Goal: Transaction & Acquisition: Purchase product/service

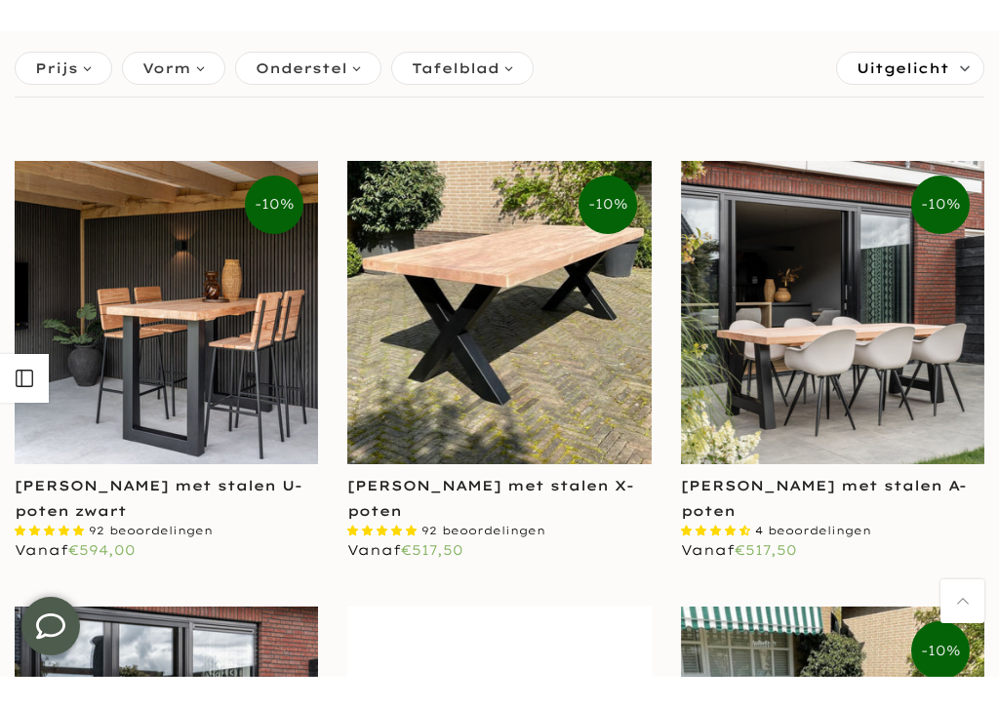
scroll to position [449, 0]
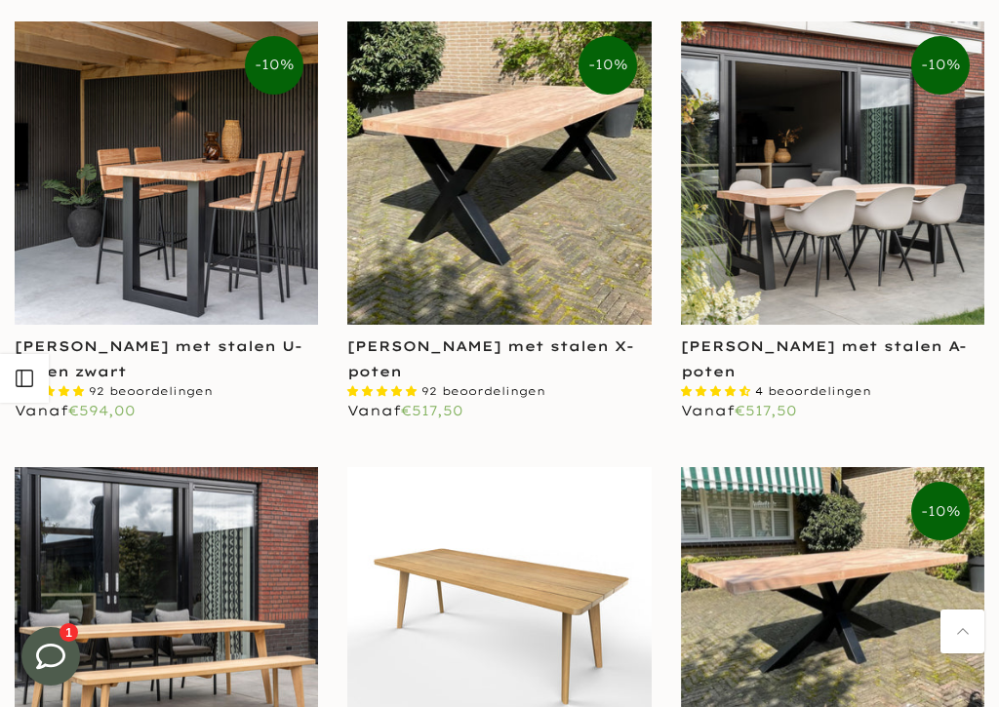
click at [732, 391] on span "4.50 stars" at bounding box center [732, 391] width 15 height 10
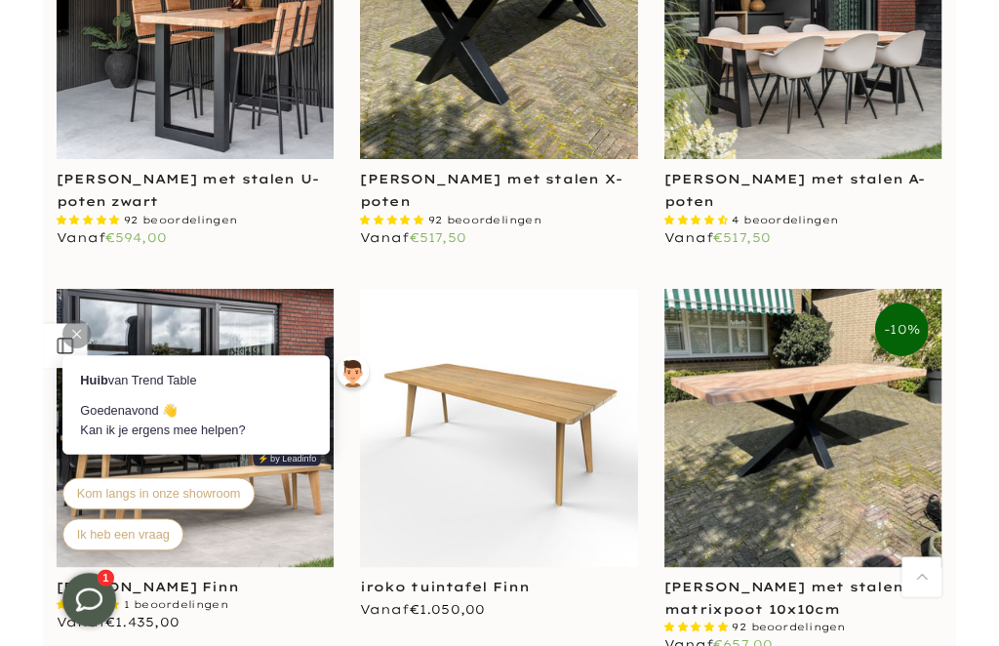
scroll to position [391, 0]
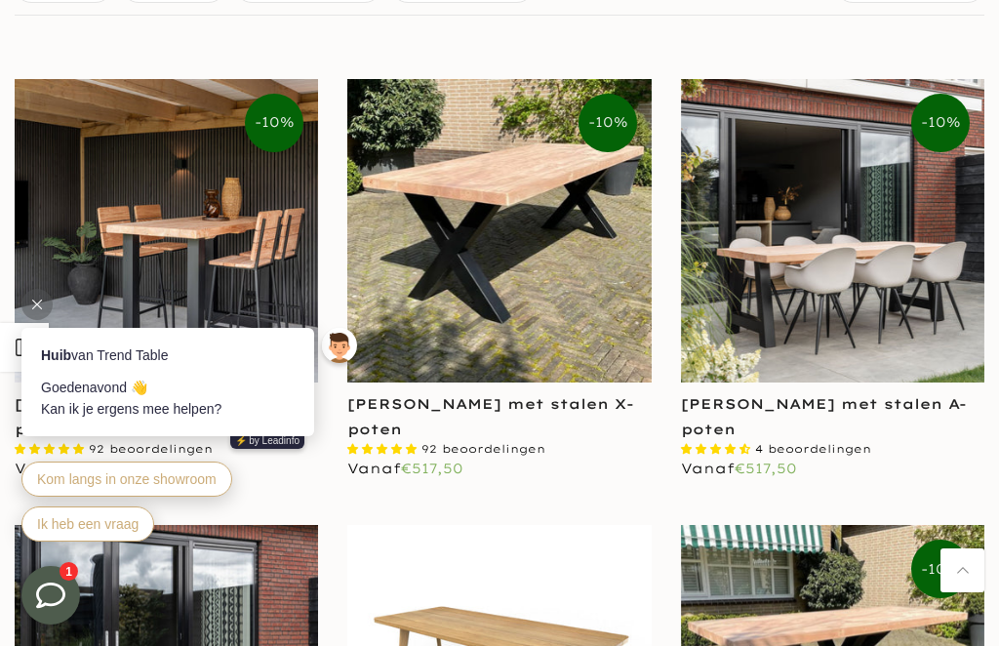
click at [778, 289] on img at bounding box center [832, 230] width 303 height 303
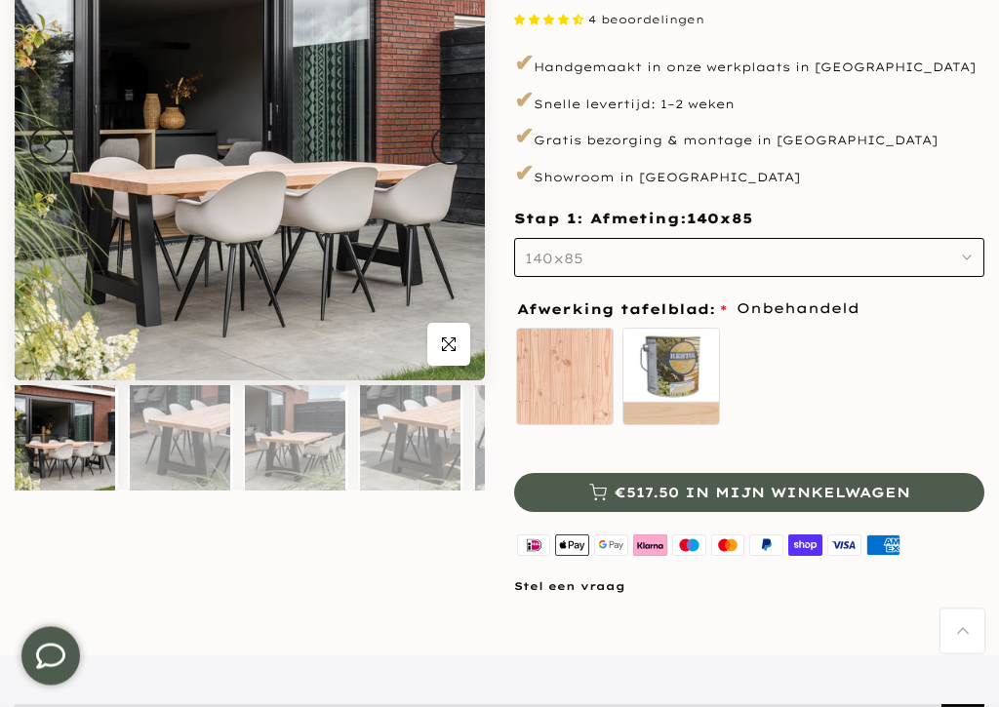
scroll to position [288, 0]
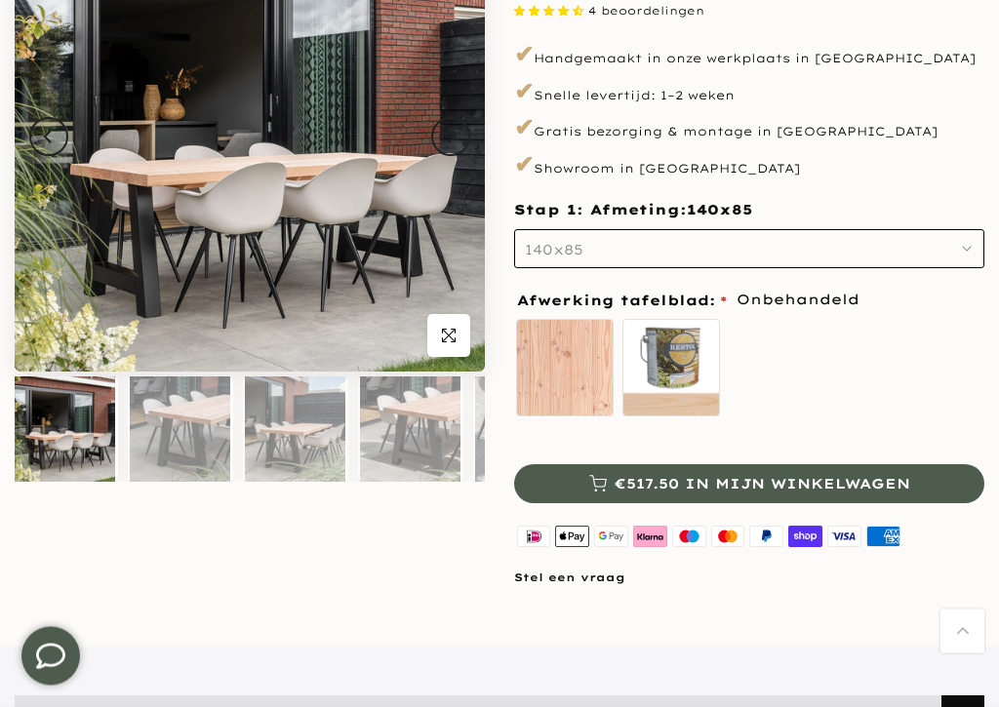
click at [182, 442] on img at bounding box center [180, 429] width 100 height 105
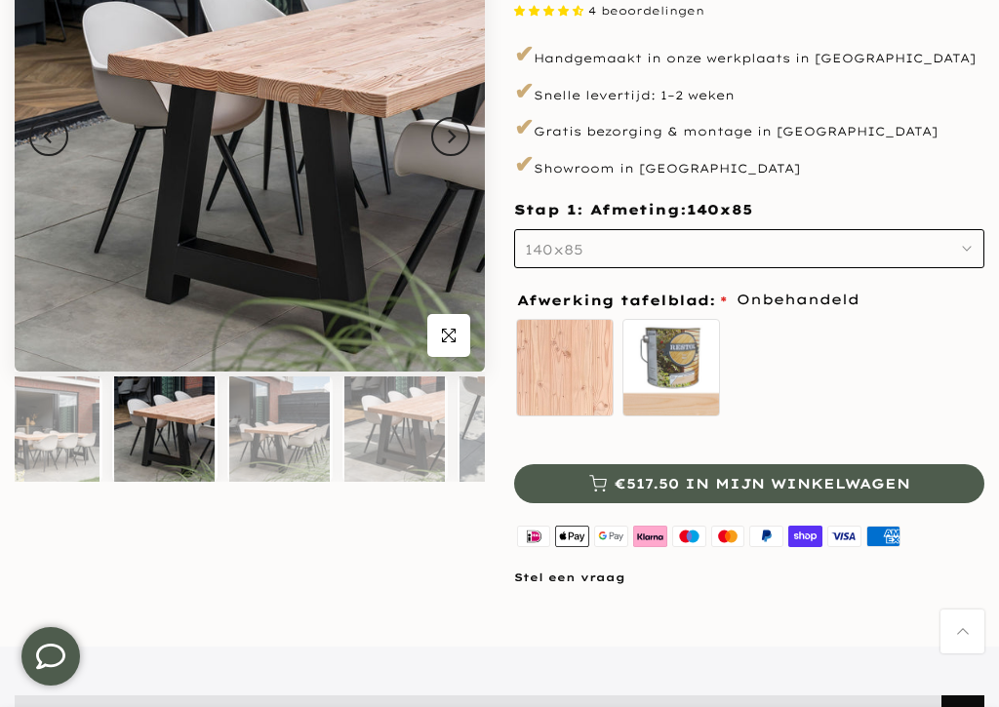
scroll to position [0, 16]
click at [250, 413] on img at bounding box center [279, 428] width 100 height 105
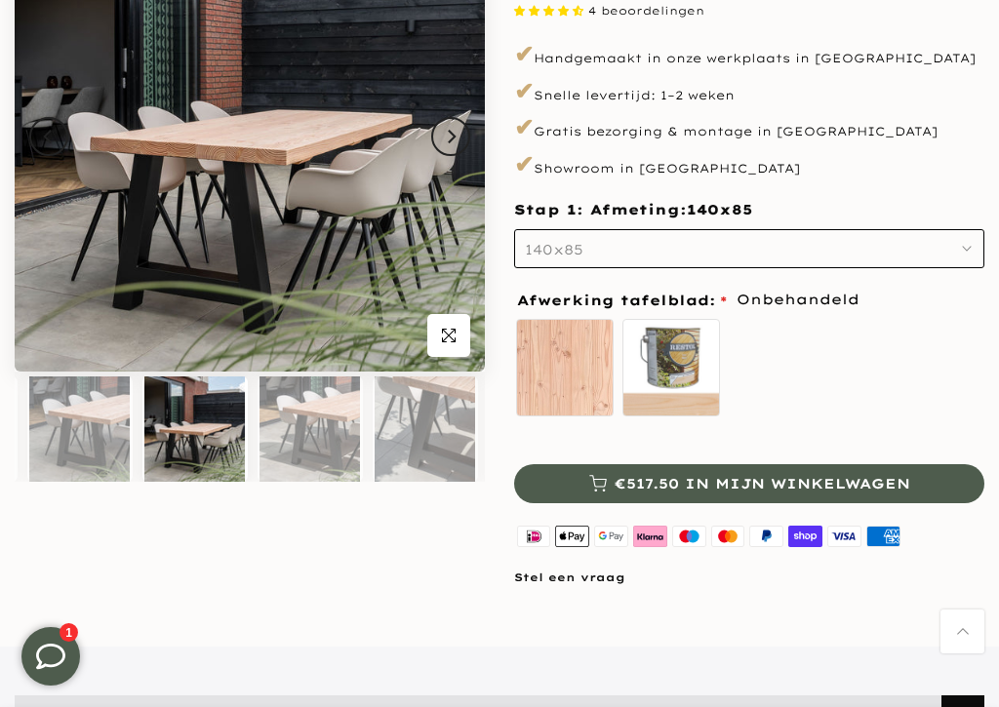
scroll to position [0, 131]
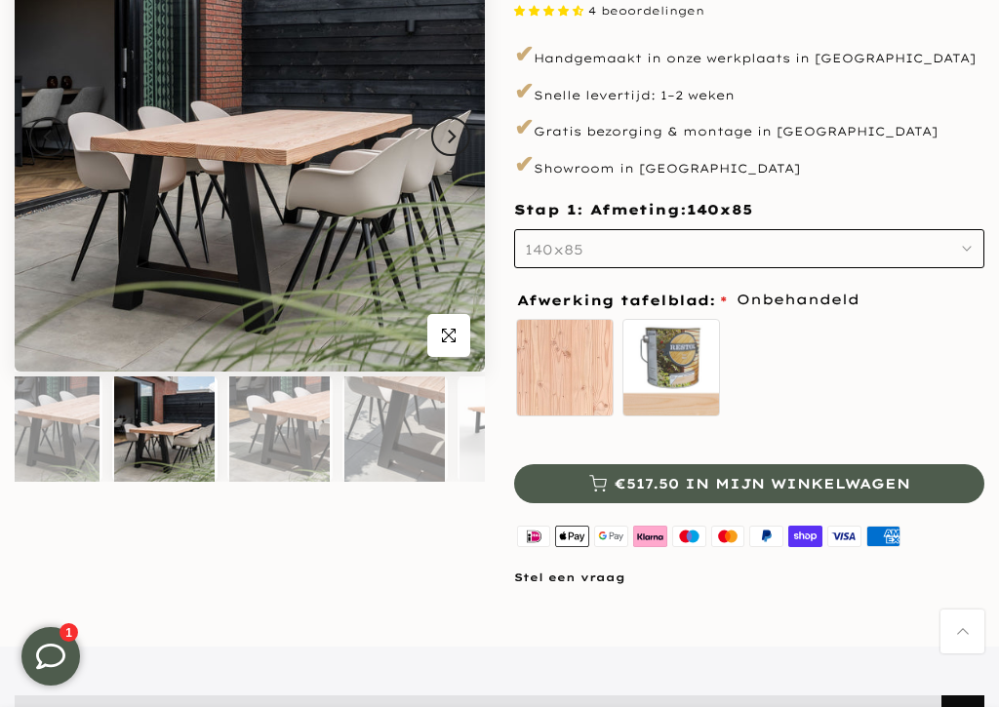
click at [264, 420] on img at bounding box center [279, 428] width 100 height 105
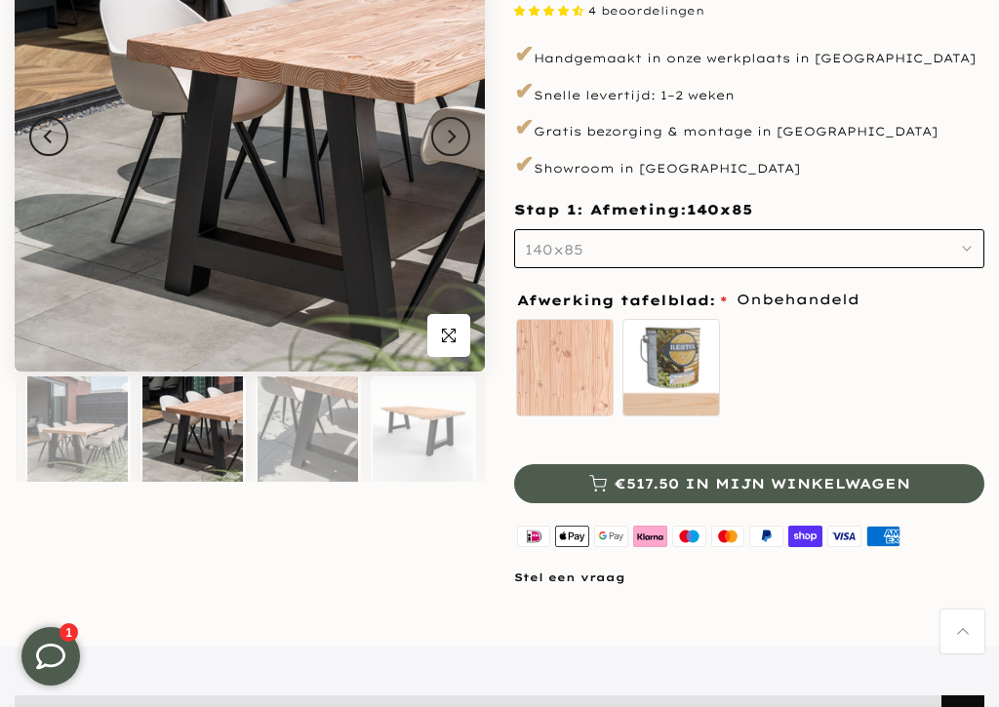
scroll to position [0, 246]
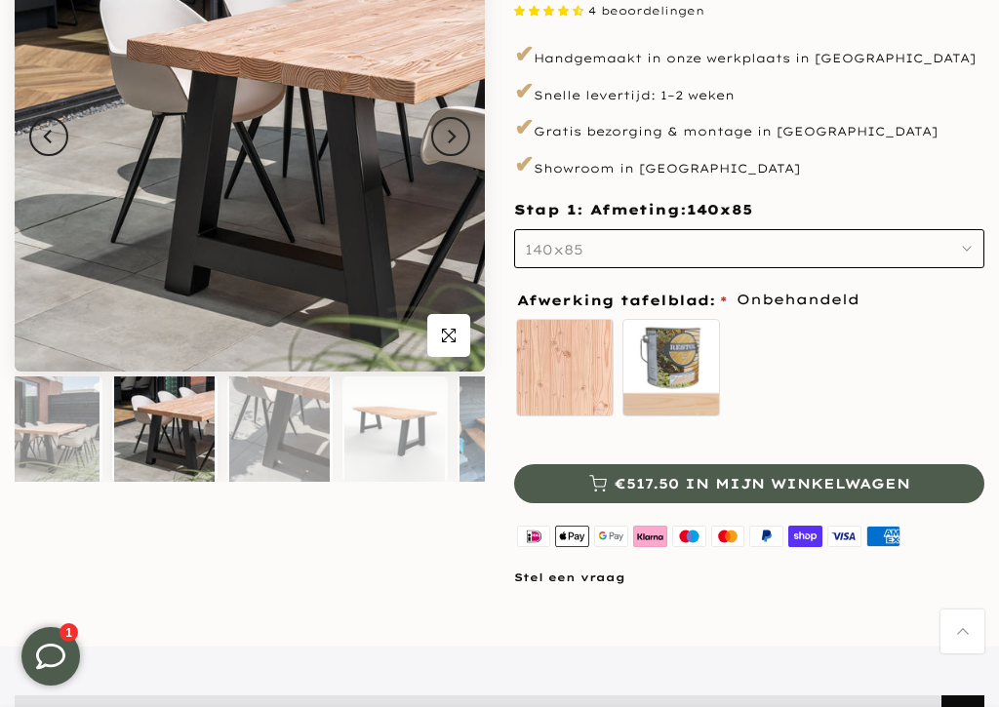
click at [374, 420] on img at bounding box center [394, 428] width 100 height 105
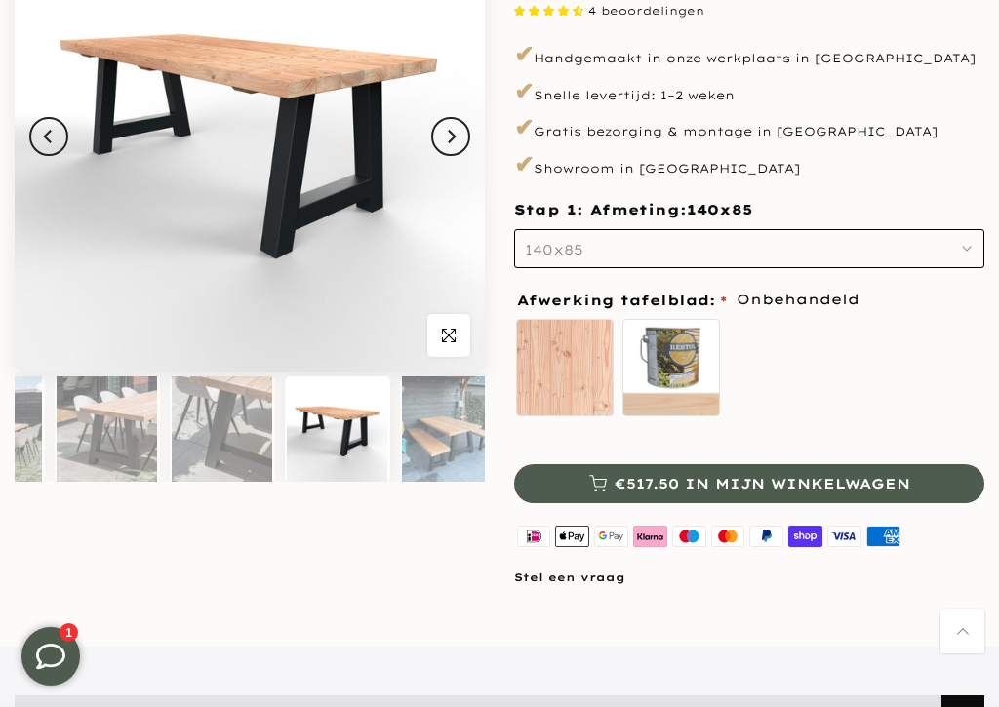
scroll to position [0, 324]
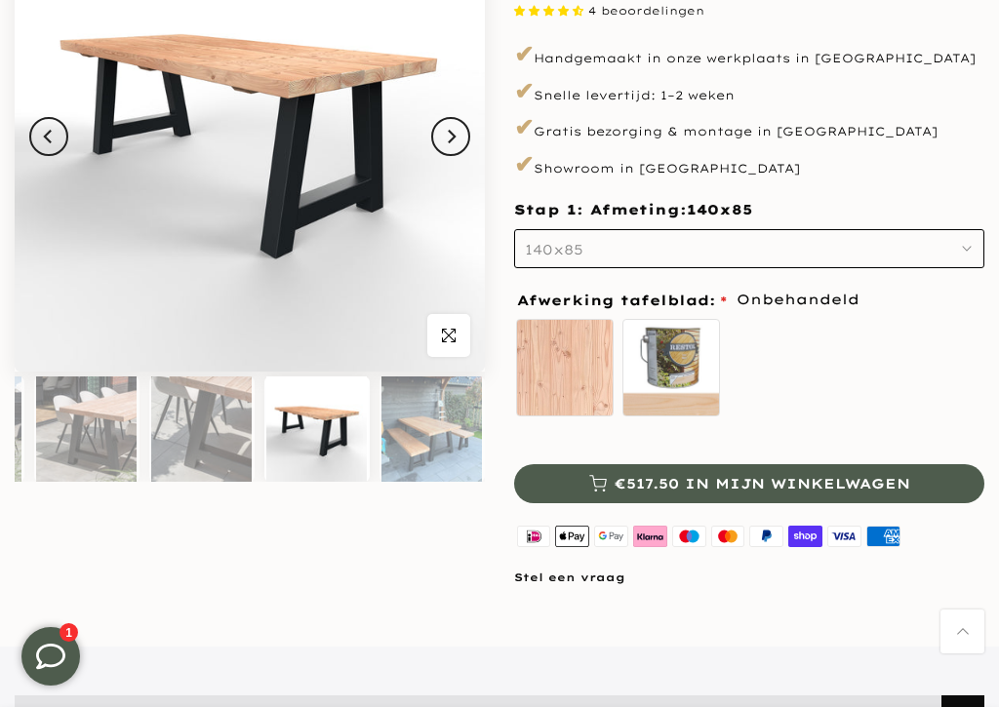
click at [407, 437] on img at bounding box center [431, 428] width 100 height 105
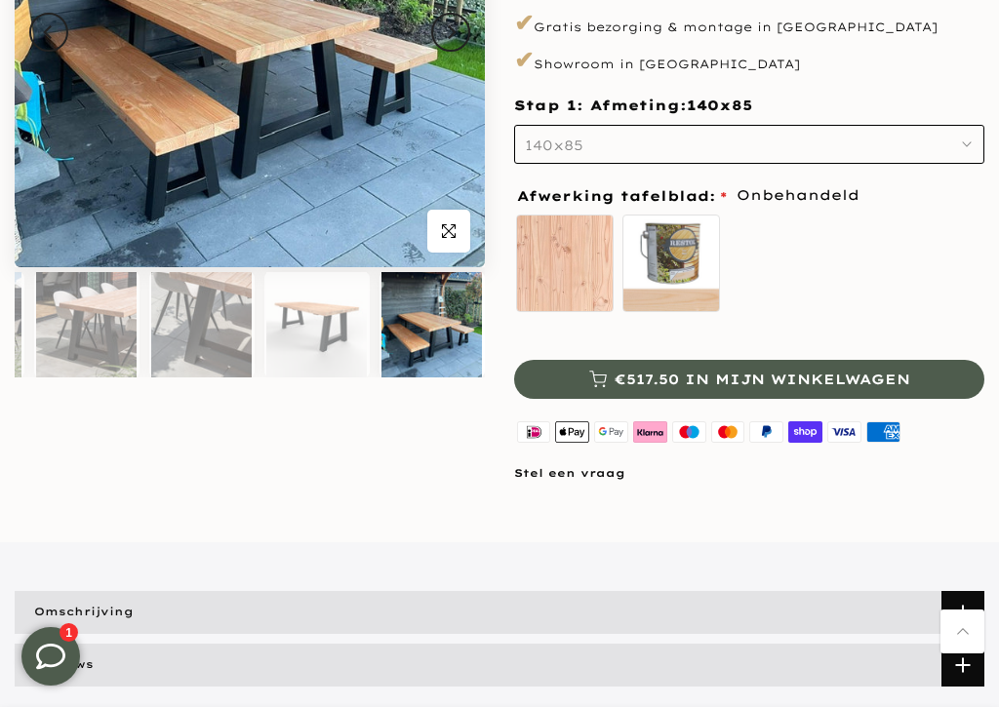
scroll to position [398, 0]
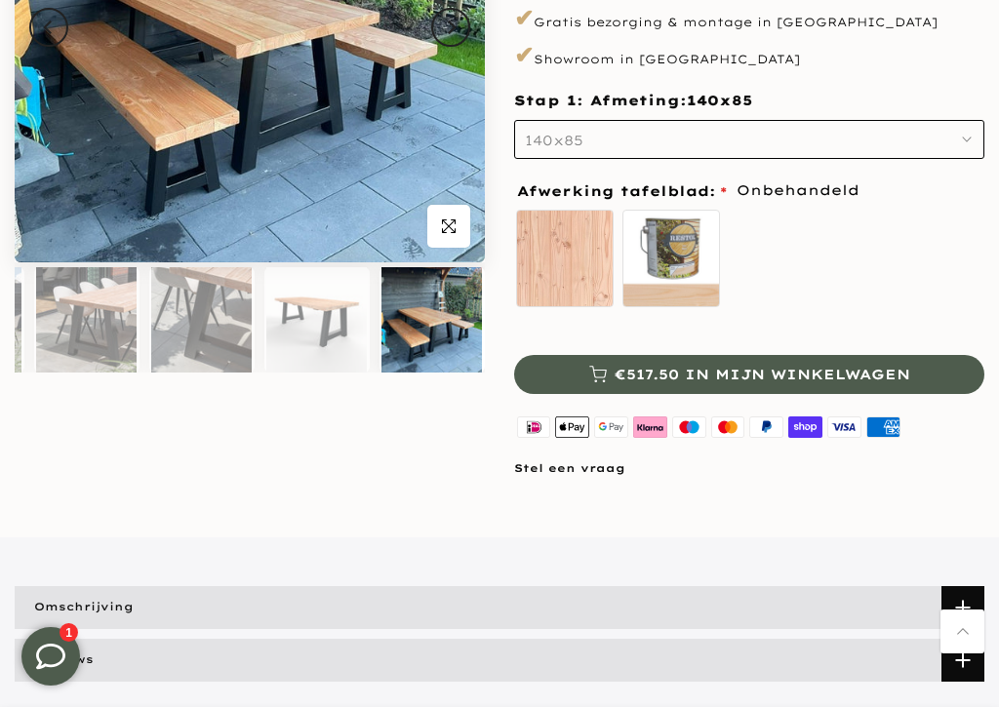
click at [89, 319] on img at bounding box center [86, 319] width 100 height 105
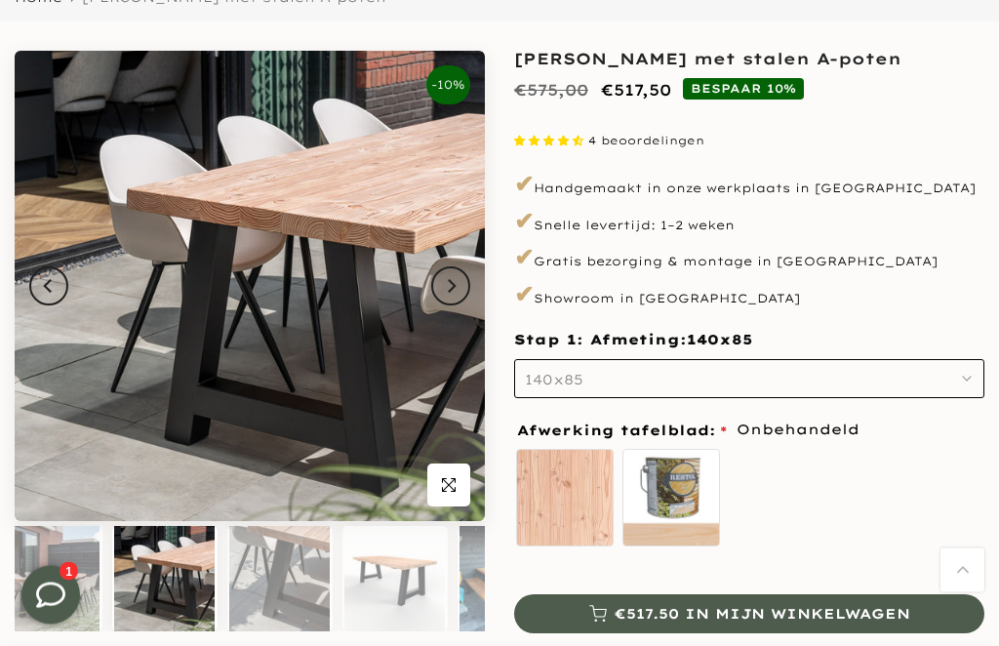
scroll to position [139, 0]
click at [543, 377] on span "140x85" at bounding box center [554, 380] width 59 height 18
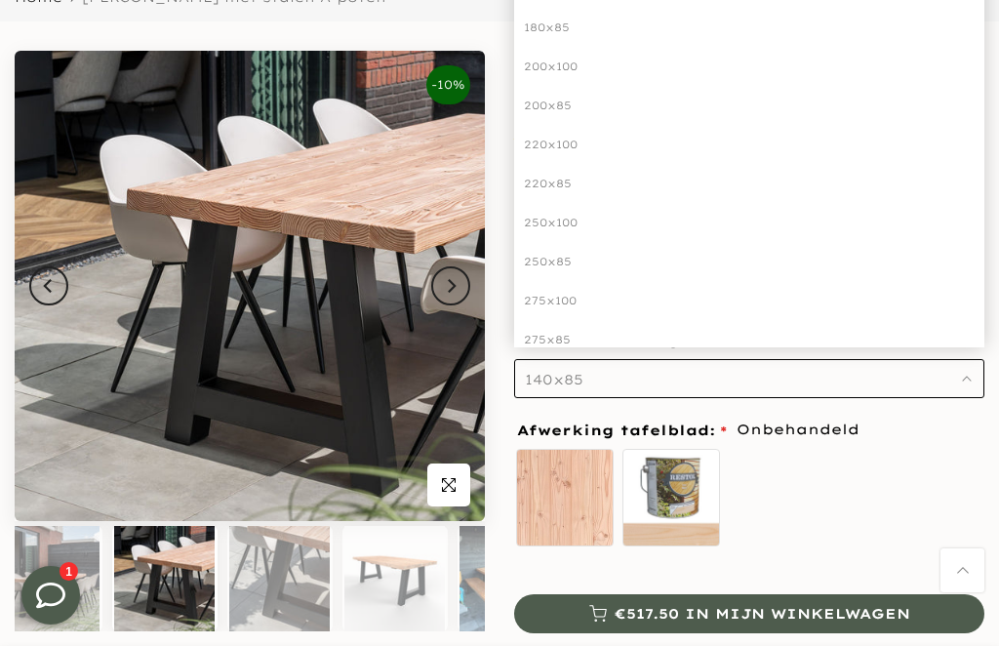
scroll to position [175, 0]
click at [552, 221] on div "250x100" at bounding box center [749, 221] width 470 height 39
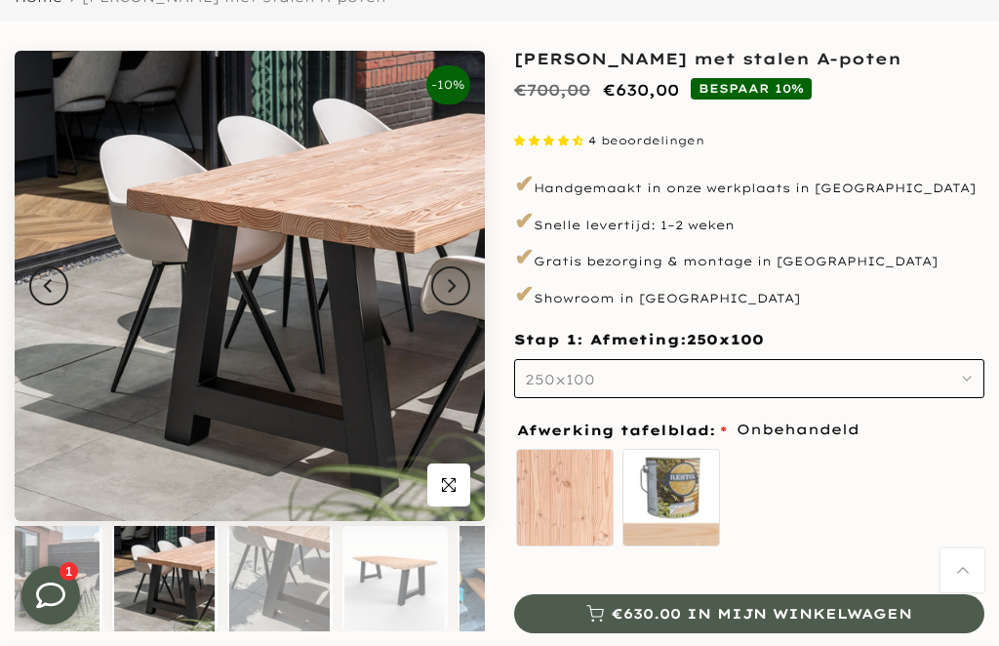
click at [565, 136] on span "4.50 stars" at bounding box center [565, 141] width 15 height 10
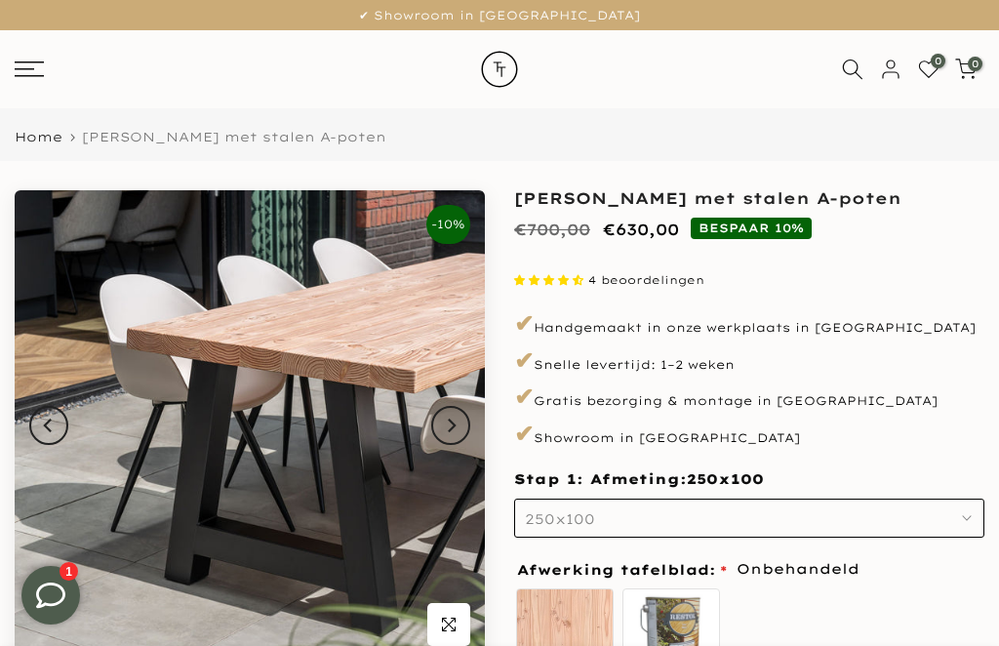
click at [22, 63] on icon at bounding box center [29, 69] width 29 height 16
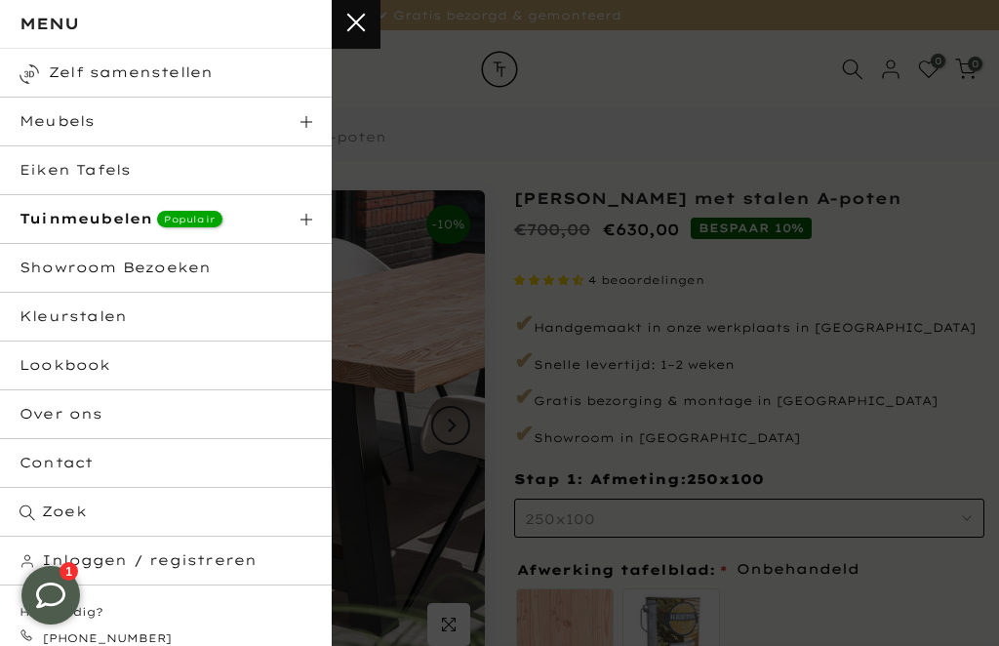
click at [79, 225] on strong "Tuinmeubelen" at bounding box center [86, 219] width 133 height 18
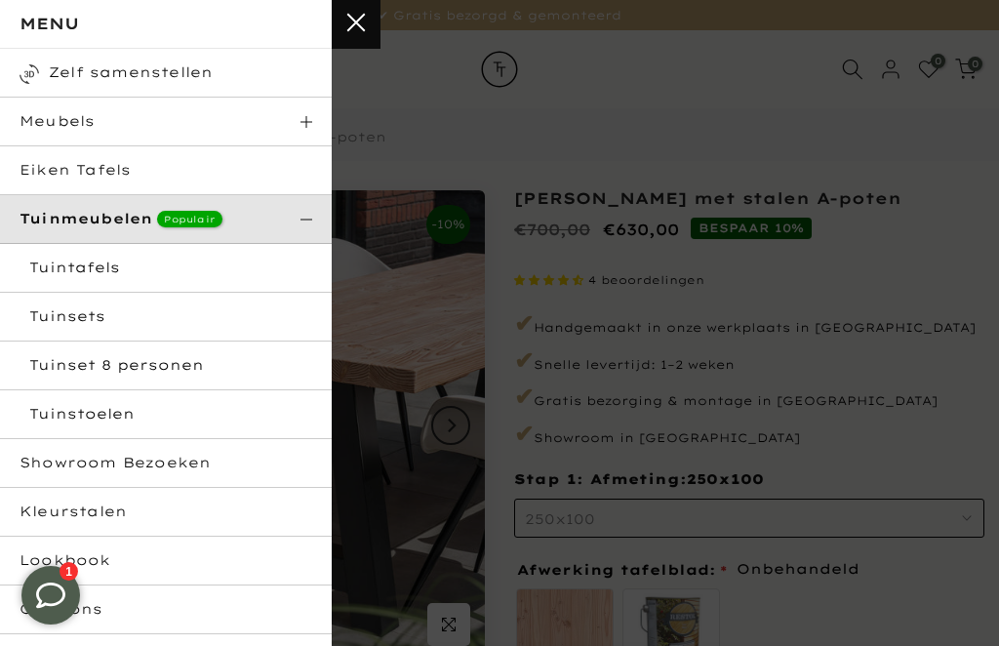
click at [60, 423] on html "Tuinstoelen" at bounding box center [166, 414] width 332 height 49
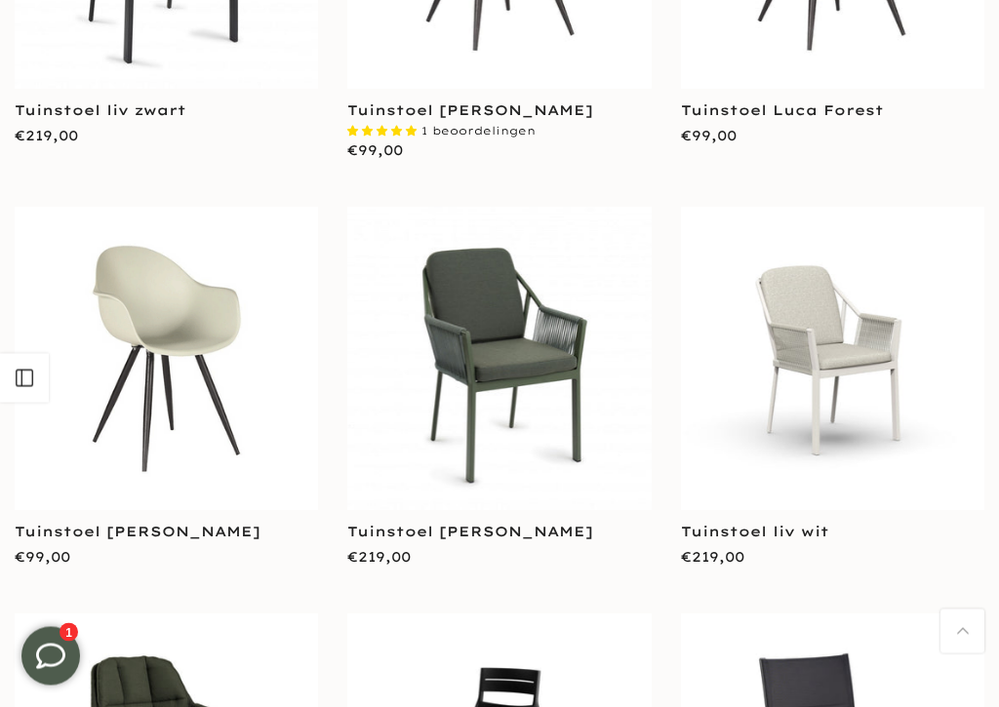
scroll to position [616, 0]
click at [150, 369] on img at bounding box center [166, 358] width 303 height 303
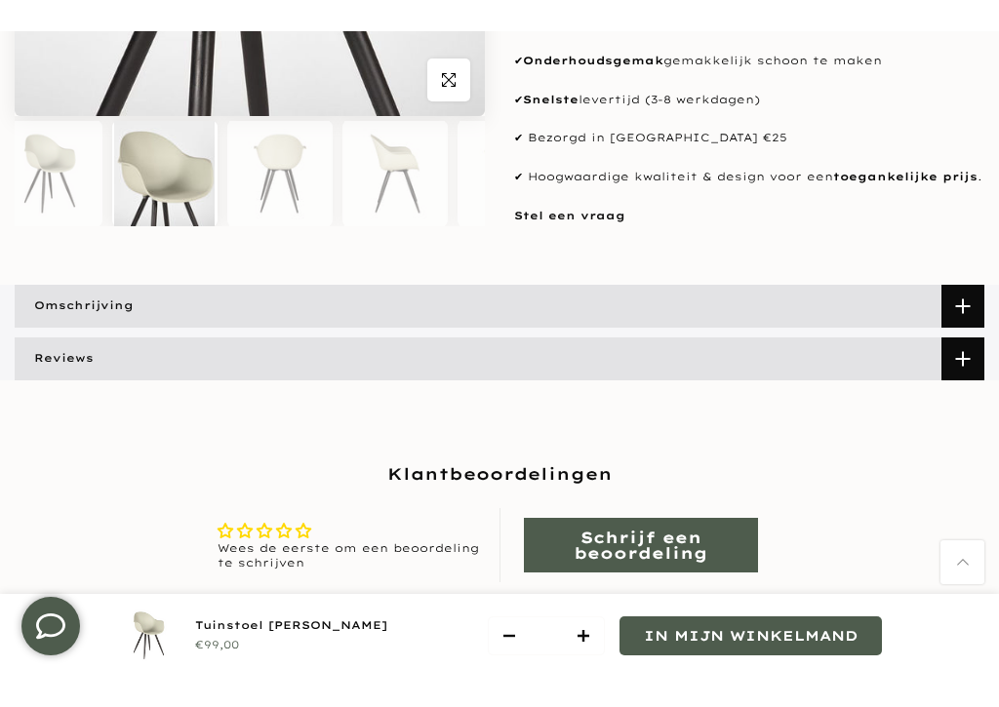
scroll to position [583, 0]
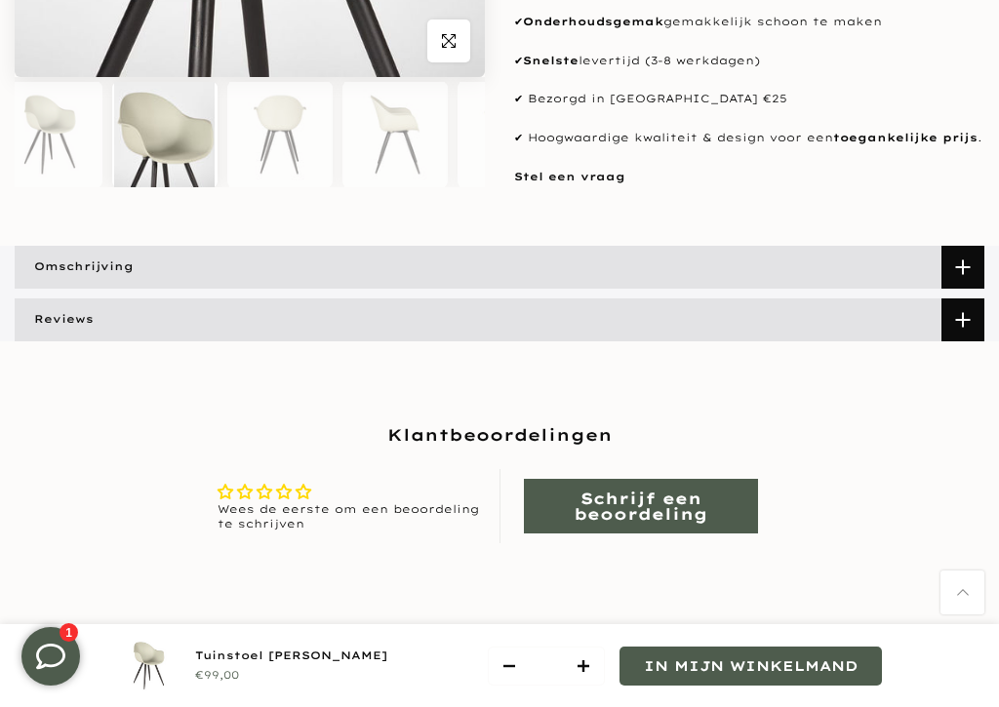
click at [77, 275] on span "Omschrijving" at bounding box center [84, 267] width 139 height 39
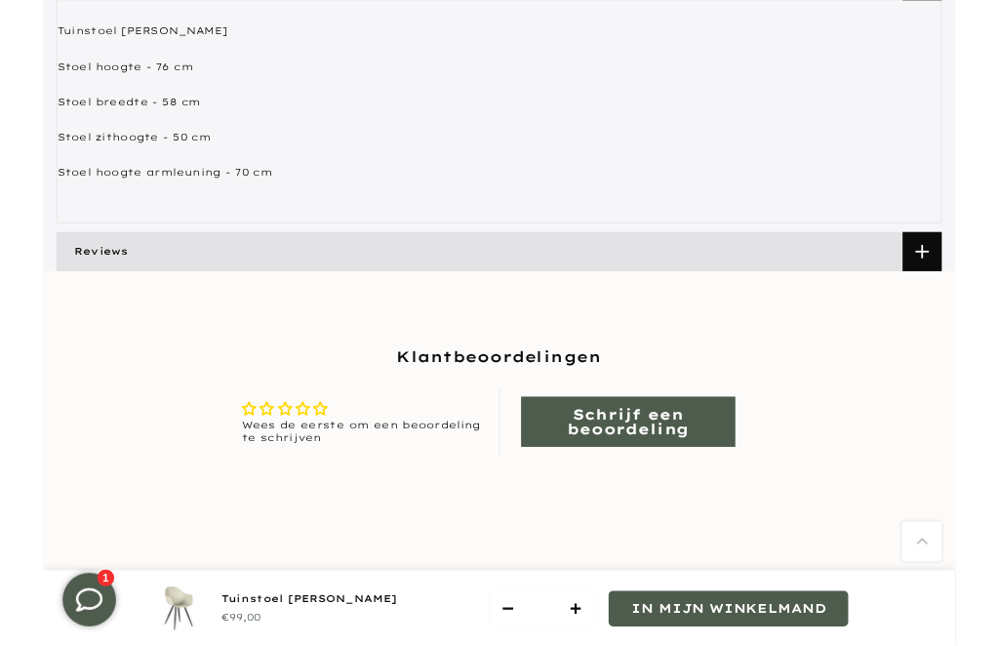
scroll to position [830, 0]
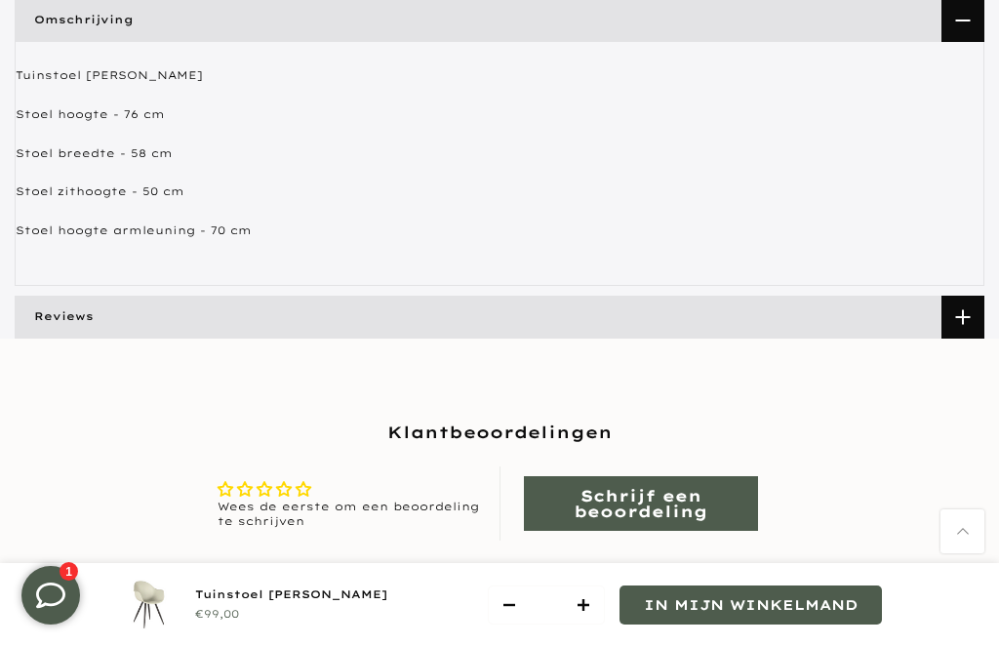
click at [55, 318] on span "Reviews" at bounding box center [64, 316] width 99 height 39
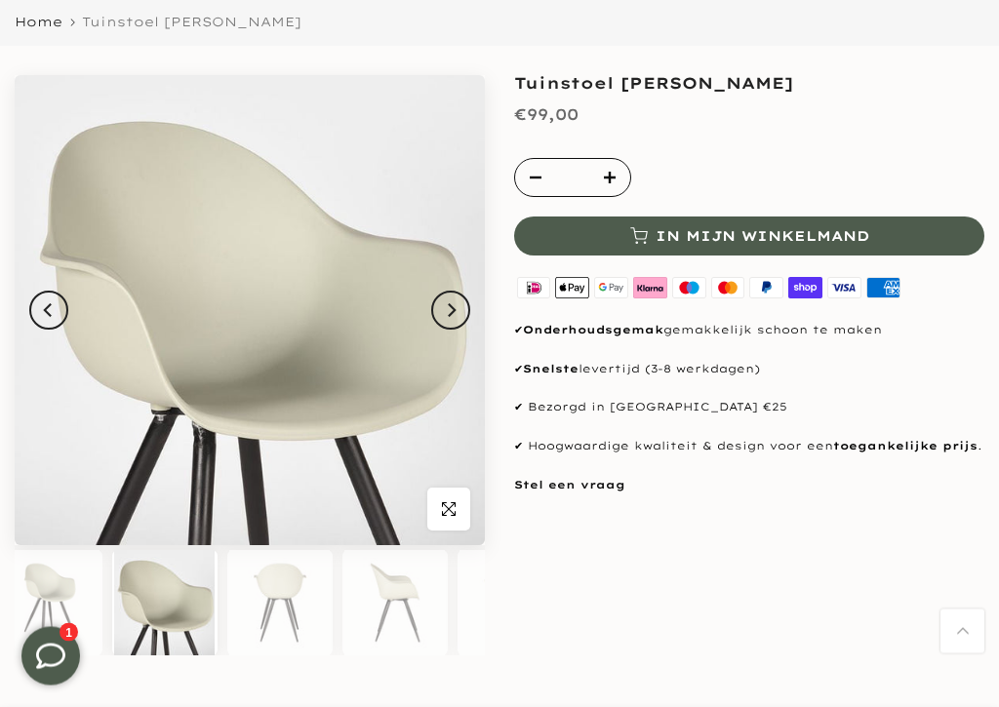
scroll to position [115, 0]
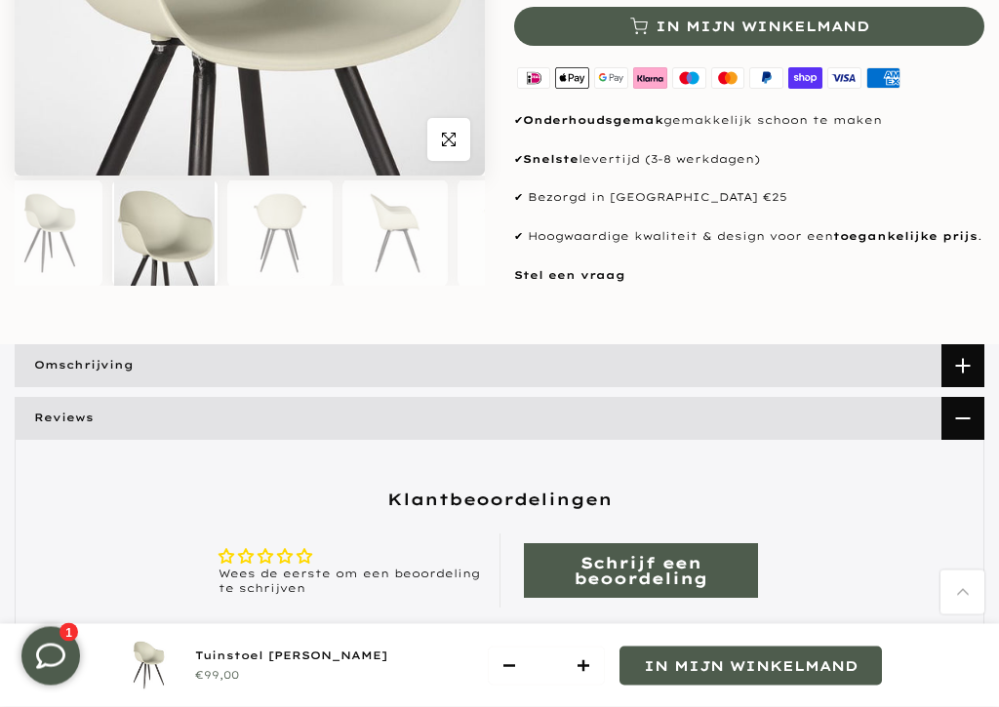
click at [77, 359] on span "Omschrijving" at bounding box center [84, 366] width 139 height 39
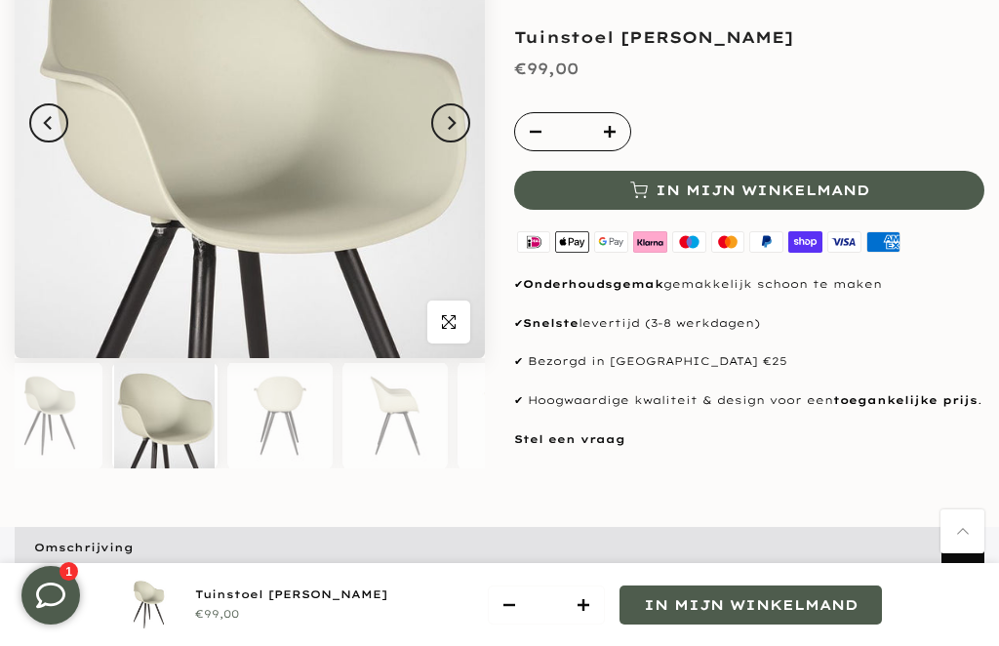
scroll to position [0, 0]
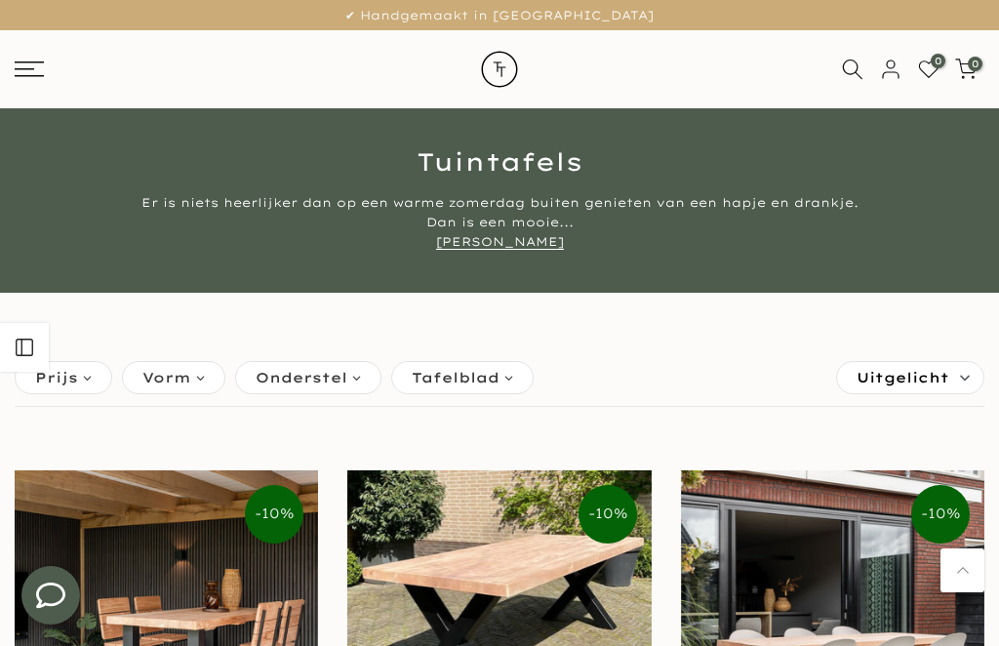
scroll to position [268, 0]
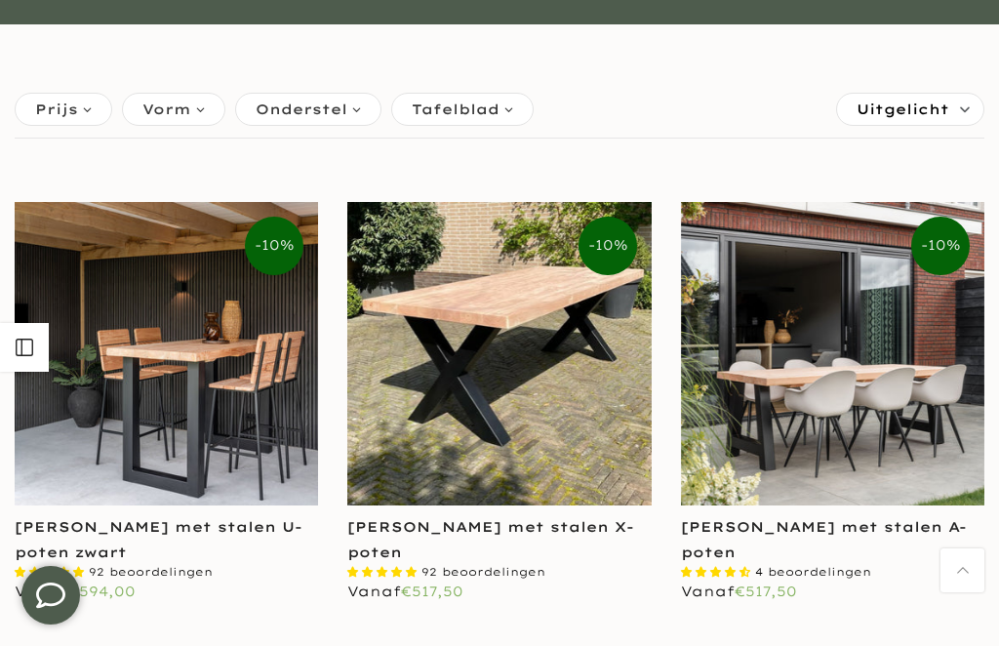
click at [779, 372] on img at bounding box center [832, 353] width 303 height 303
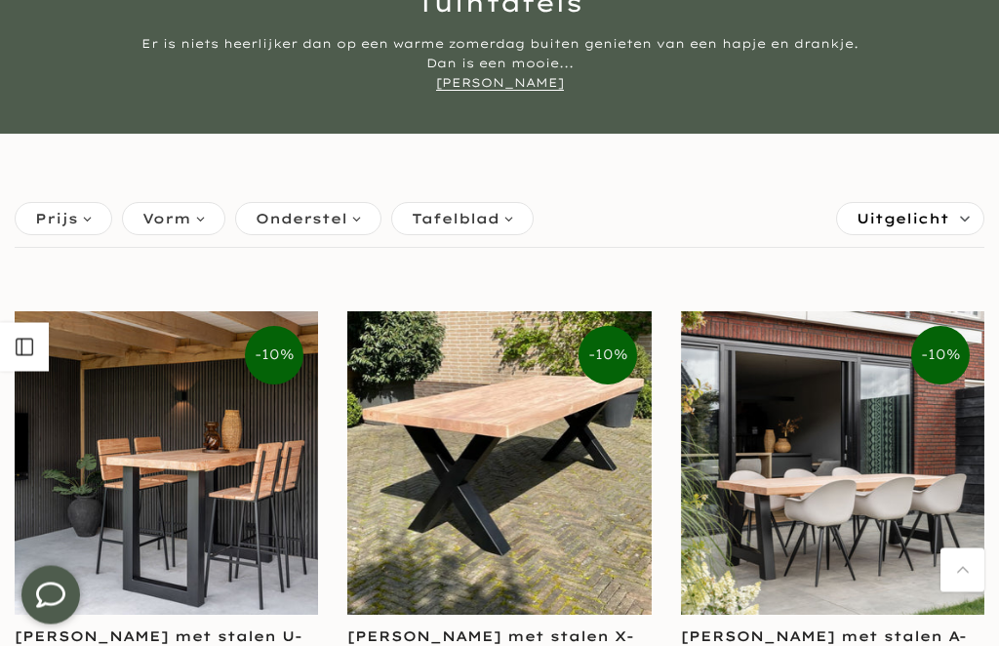
scroll to position [0, 0]
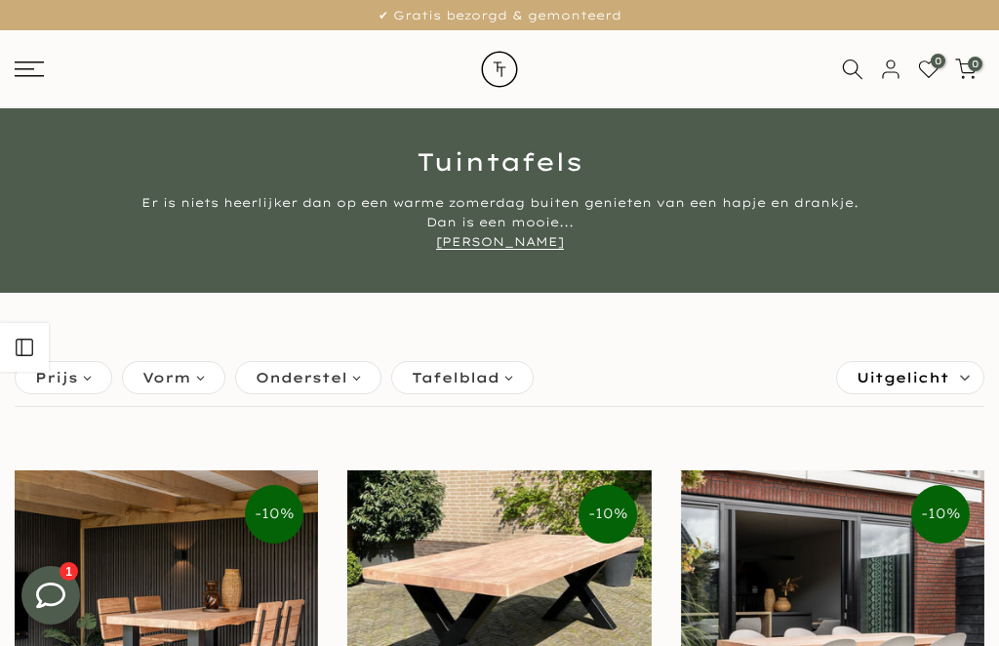
click at [30, 68] on rect at bounding box center [25, 69] width 20 height 2
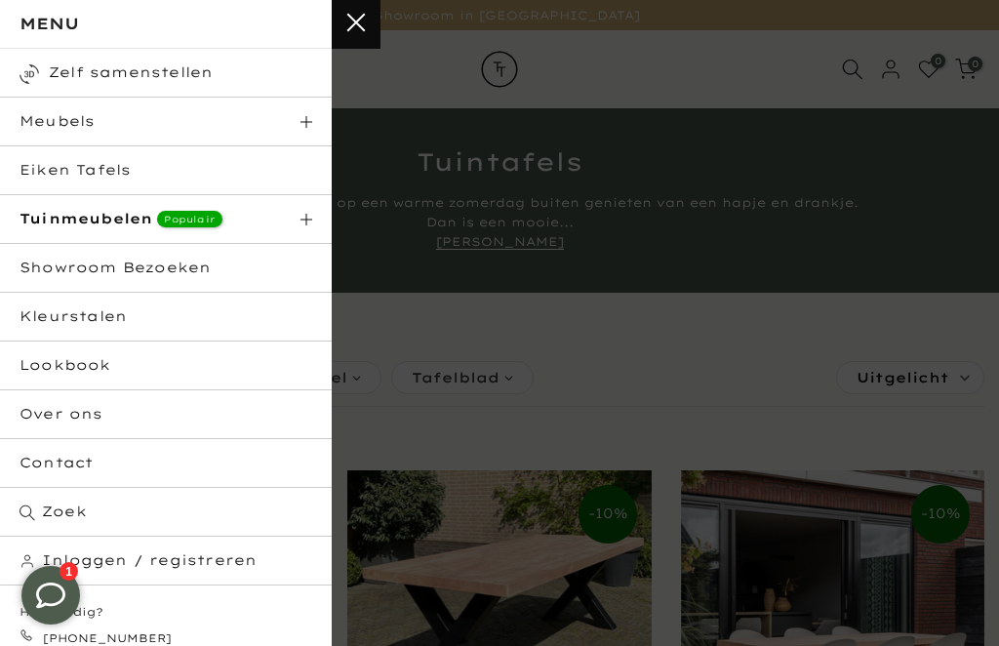
click at [47, 216] on strong "Tuinmeubelen" at bounding box center [86, 219] width 133 height 18
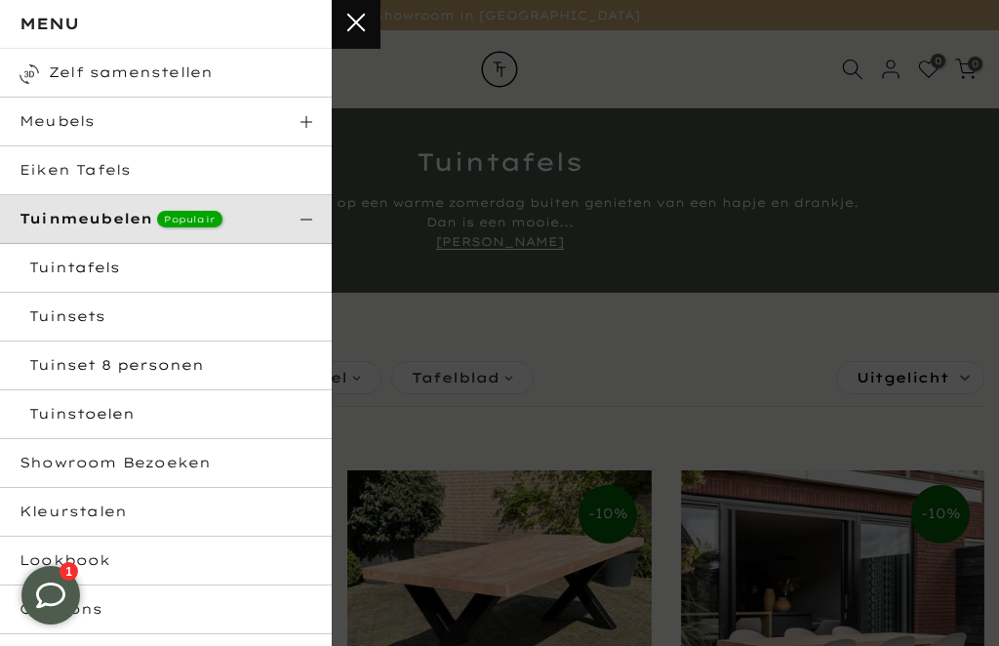
click at [48, 414] on html "Tuinstoelen" at bounding box center [166, 414] width 332 height 49
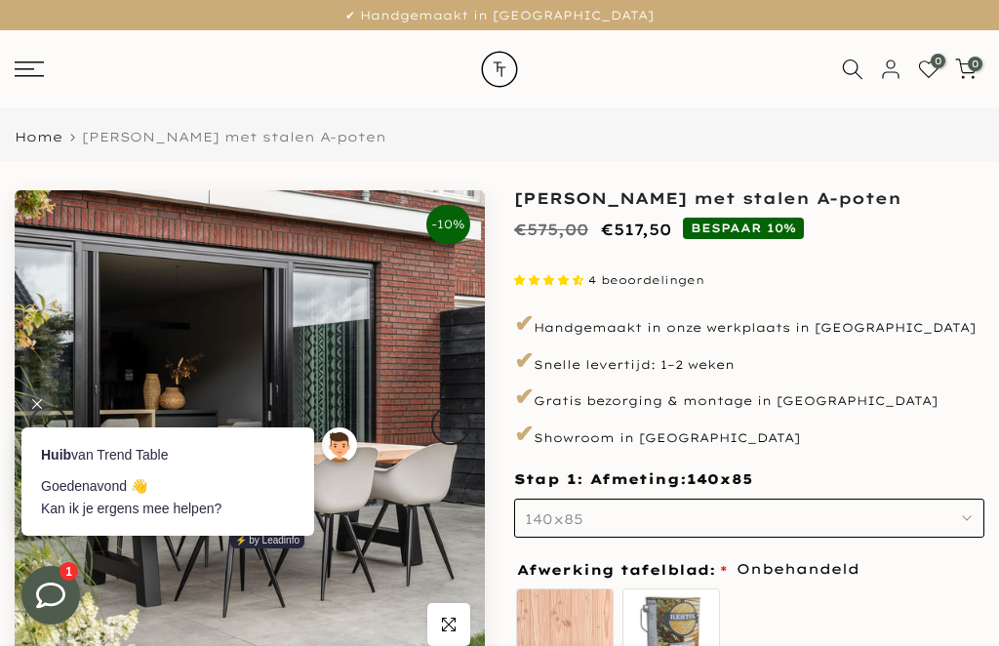
click at [41, 70] on icon at bounding box center [29, 69] width 29 height 16
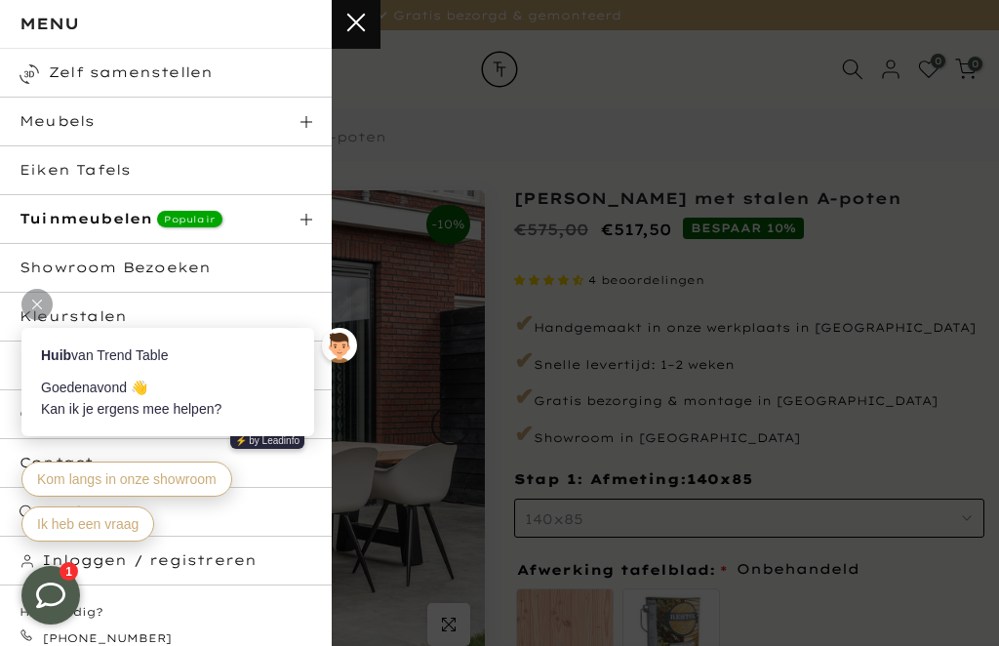
click at [47, 220] on strong "Tuinmeubelen" at bounding box center [86, 219] width 133 height 18
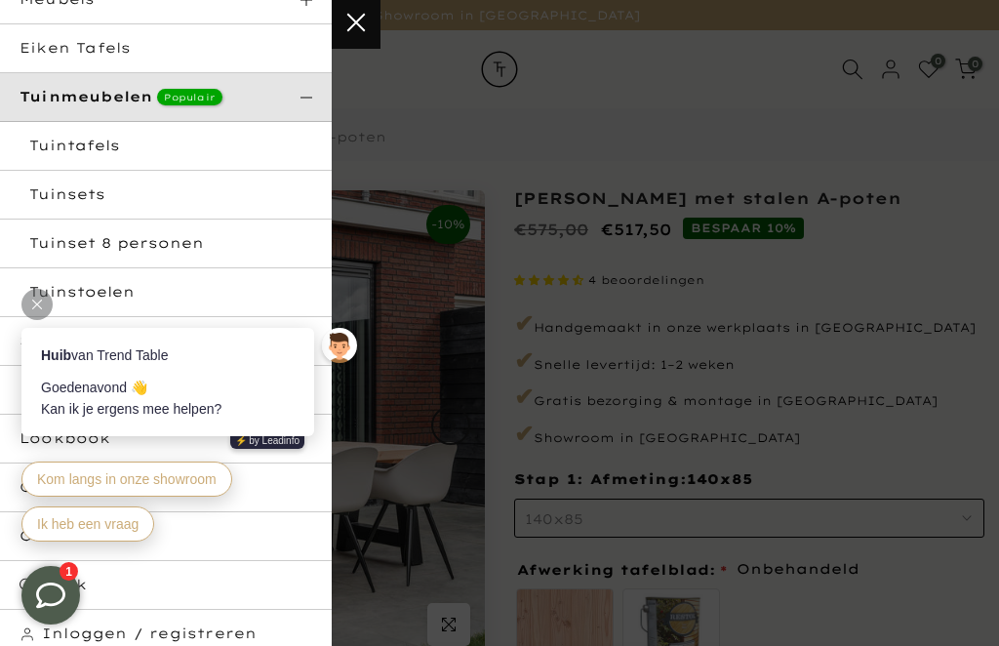
scroll to position [143, 0]
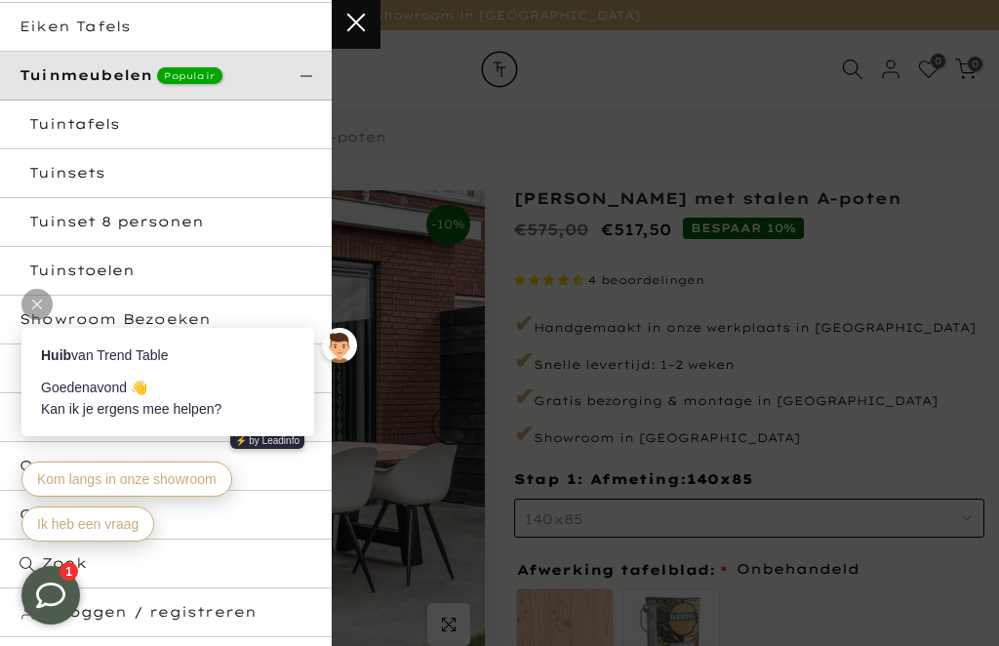
click at [54, 219] on html "Tuinset 8 personen" at bounding box center [166, 222] width 332 height 49
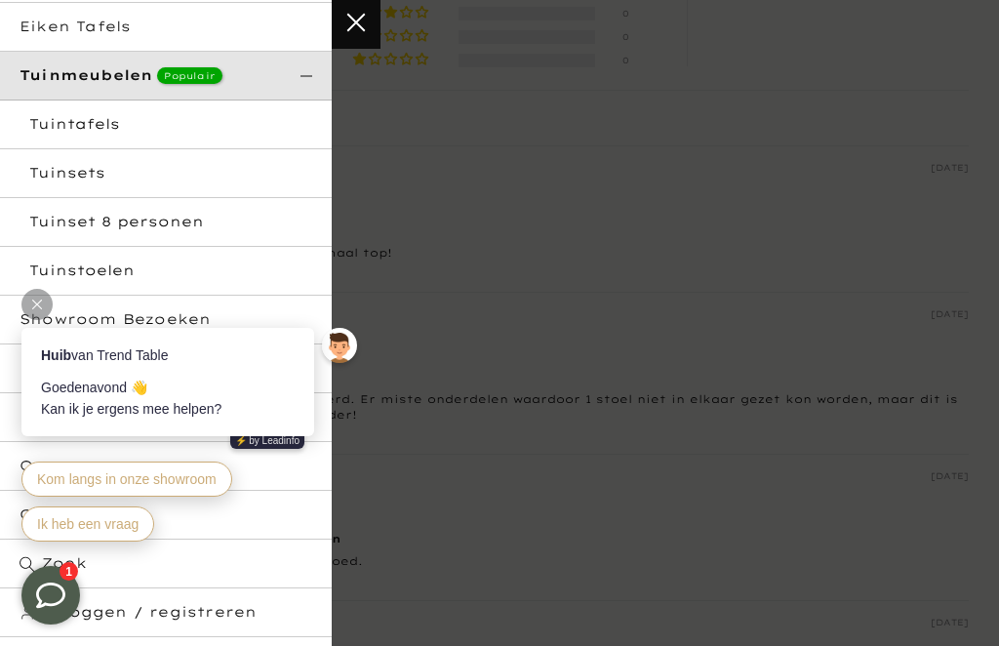
scroll to position [0, 0]
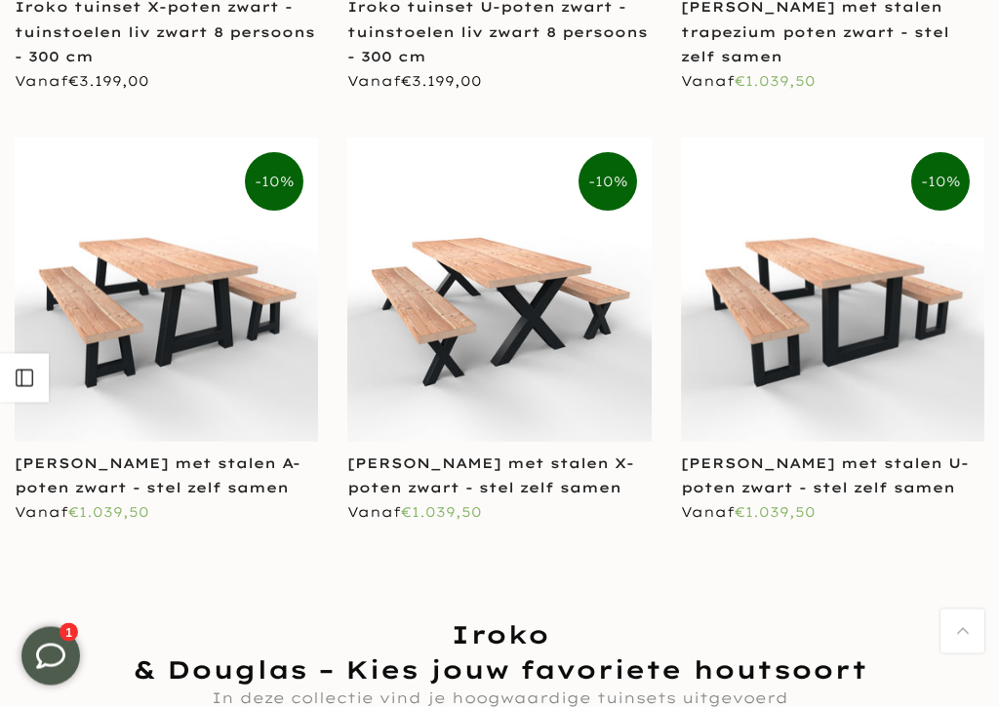
scroll to position [1196, 0]
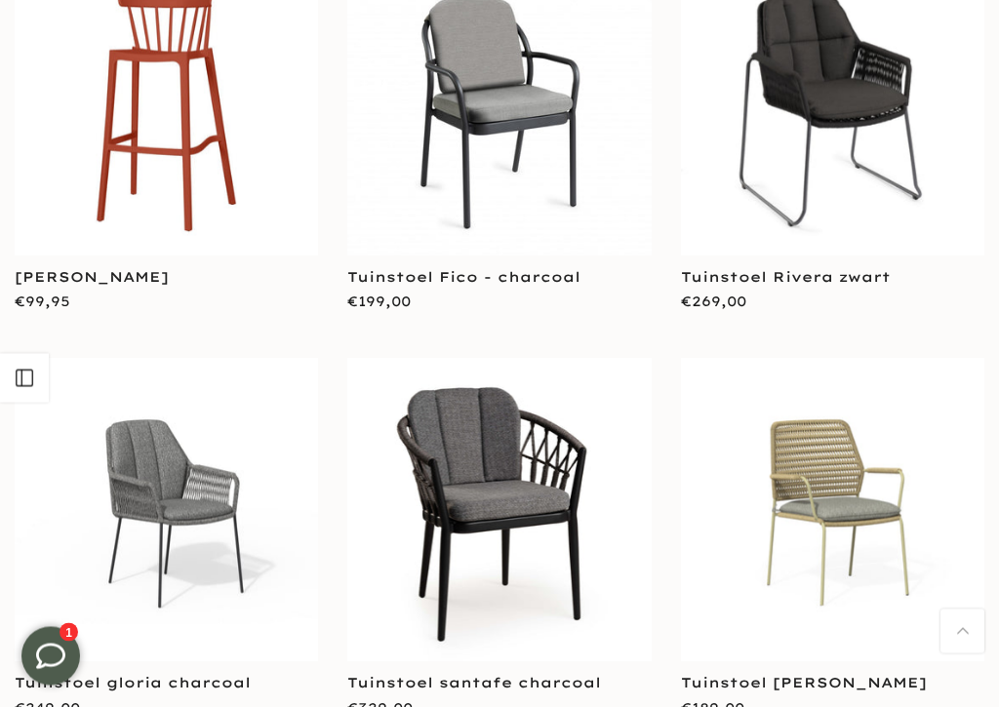
scroll to position [2968, 0]
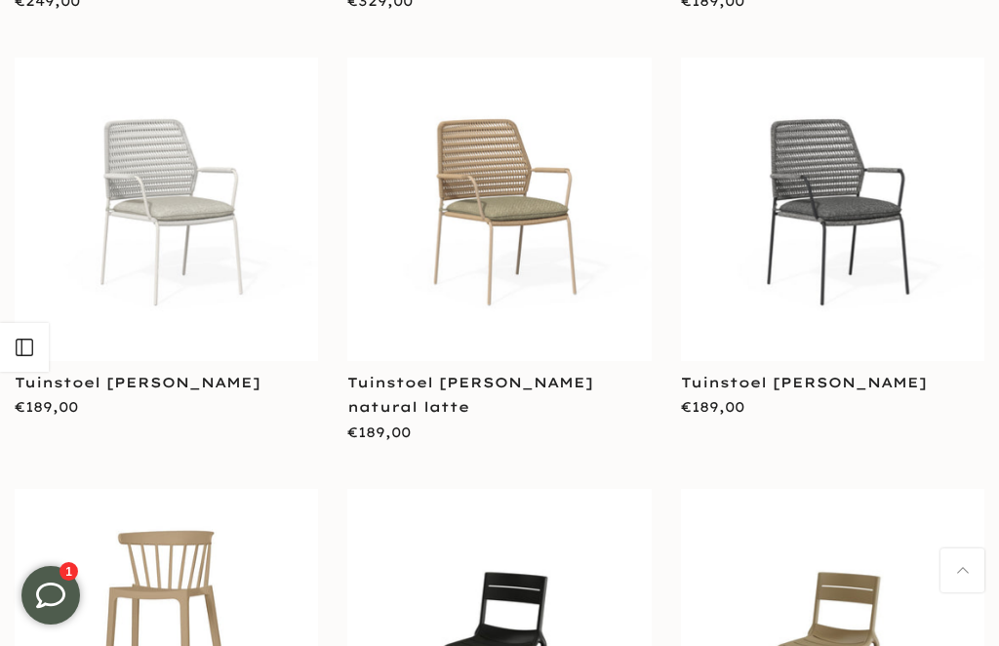
scroll to position [3579, 0]
